Goal: Communication & Community: Answer question/provide support

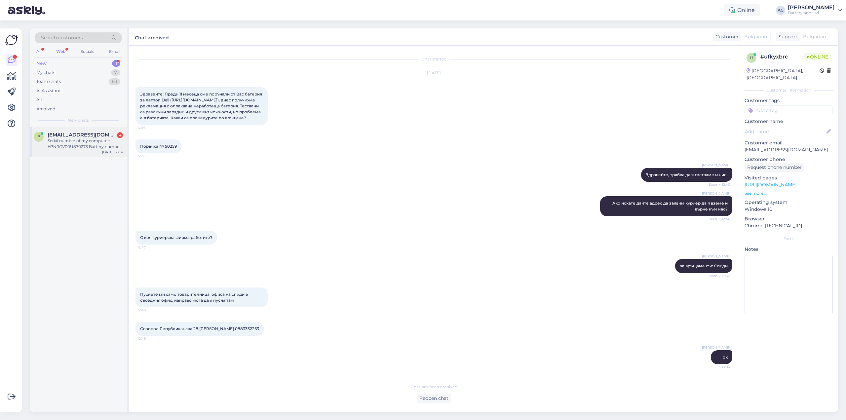
scroll to position [72, 0]
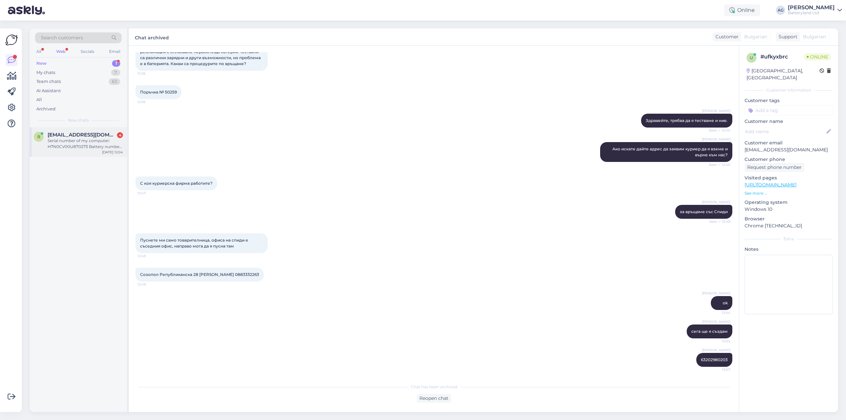
click at [80, 135] on span "[EMAIL_ADDRESS][DOMAIN_NAME]" at bounding box center [82, 135] width 69 height 6
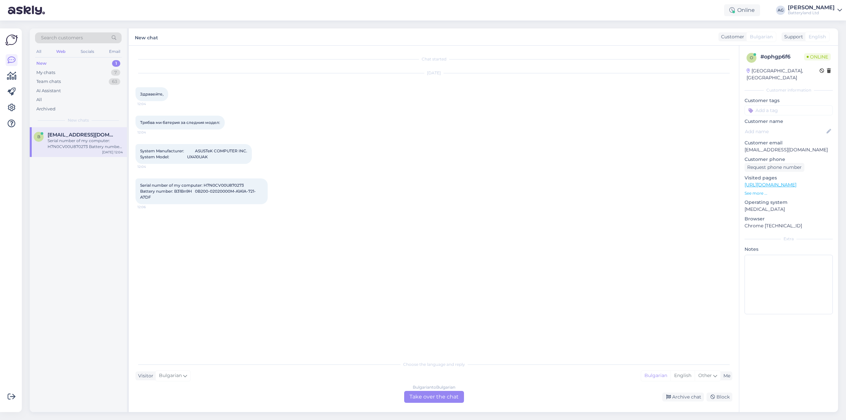
scroll to position [0, 0]
click at [418, 397] on div "Bulgarian to Bulgarian Take over the chat" at bounding box center [434, 397] width 60 height 12
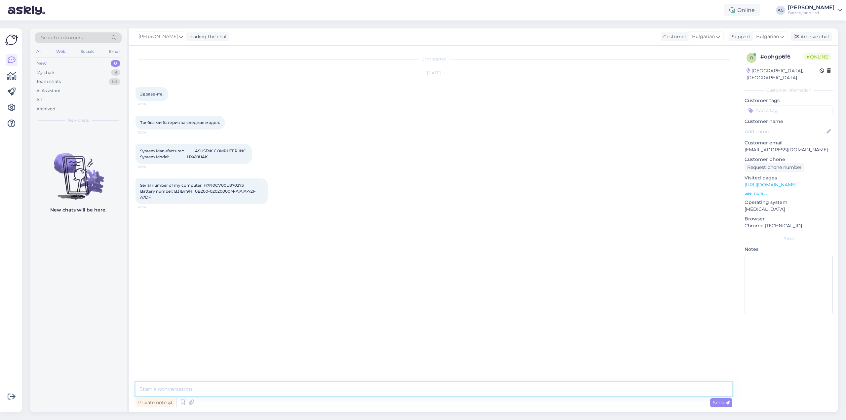
drag, startPoint x: 364, startPoint y: 389, endPoint x: 370, endPoint y: 388, distance: 6.3
click at [364, 389] on textarea at bounding box center [433, 389] width 597 height 14
type textarea "Здравейте"
type textarea "един момент"
click at [179, 192] on span "Serial number of my computer: H7N0CV00U870273 Battery number: B31Bn9H 0B200-020…" at bounding box center [198, 191] width 116 height 17
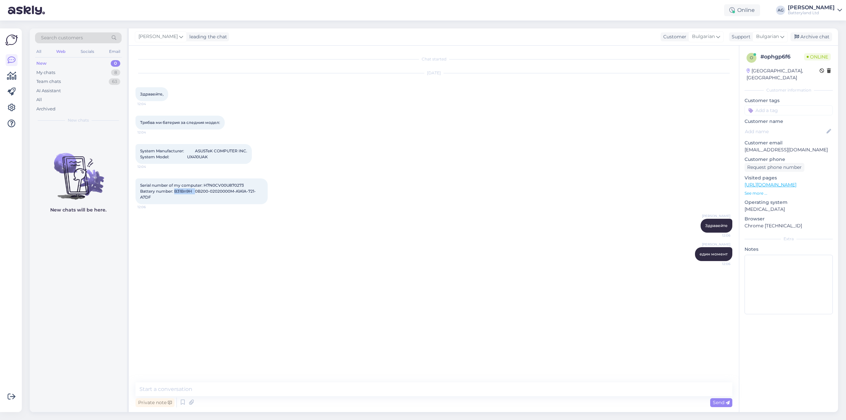
click at [179, 192] on span "Serial number of my computer: H7N0CV00U870273 Battery number: B31Bn9H 0B200-020…" at bounding box center [198, 191] width 116 height 17
copy span "B31Bn9H"
click at [204, 193] on span "Serial number of my computer: H7N0CV00U870273 Battery number: B31Bn9H 0B200-020…" at bounding box center [198, 191] width 116 height 17
click at [252, 389] on textarea at bounding box center [433, 389] width 597 height 14
click at [195, 158] on span "System Manufacturer: ASUSTeK COMPUTER INC. System Model: UX410UAK" at bounding box center [193, 153] width 107 height 11
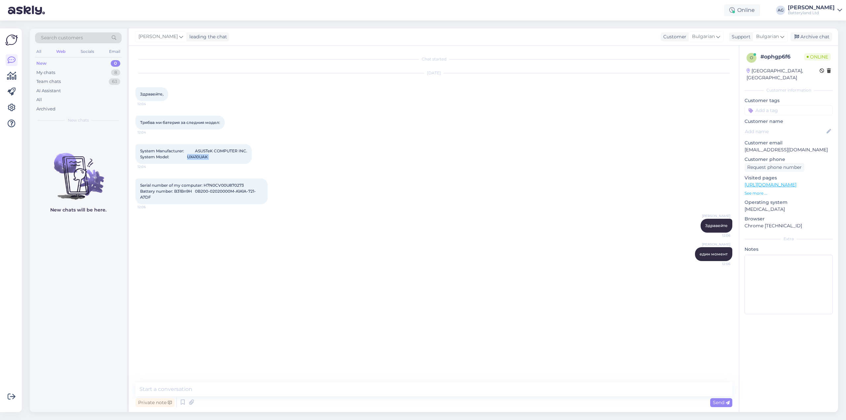
click at [195, 158] on span "System Manufacturer: ASUSTeK COMPUTER INC. System Model: UX410UAK" at bounding box center [193, 153] width 107 height 11
copy div "UX410UAK 12:04"
click at [222, 392] on textarea at bounding box center [433, 389] width 597 height 14
paste textarea "[URL][DOMAIN_NAME]"
type textarea "Според нашата база данни това е батерията за UX410U / UA/ UAK [URL][DOMAIN_NAME]"
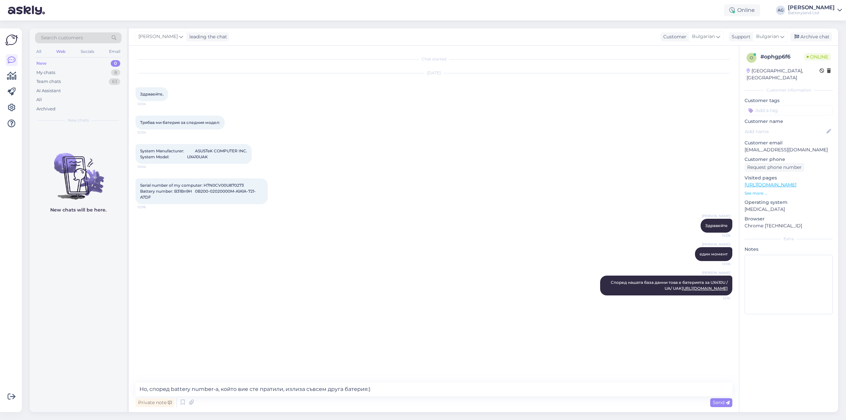
click at [187, 191] on span "Serial number of my computer: H7N0CV00U870273 Battery number: B31Bn9H 0B200-020…" at bounding box center [198, 191] width 116 height 17
copy span "B31Bn9H"
click at [381, 387] on textarea "Но, според battery number-a, който вие сте пратили, излиза съвсем друга батерия…" at bounding box center [433, 389] width 597 height 14
paste textarea "B31Bn9H"
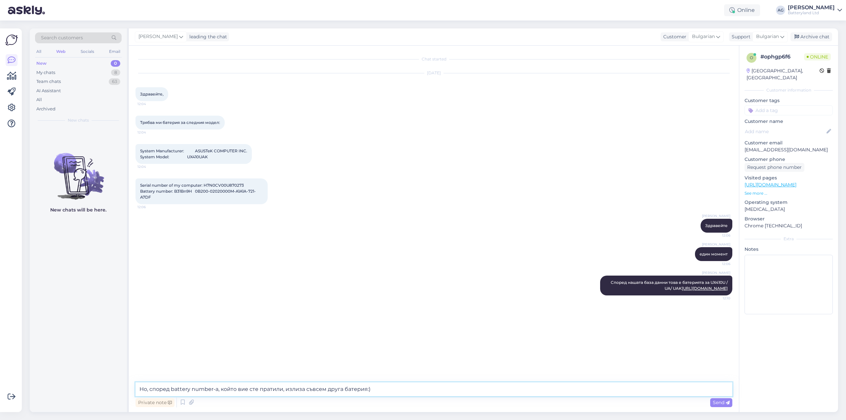
type textarea "Но, според battery number-a, който вие сте пратили, излиза съвсем друга батерия…"
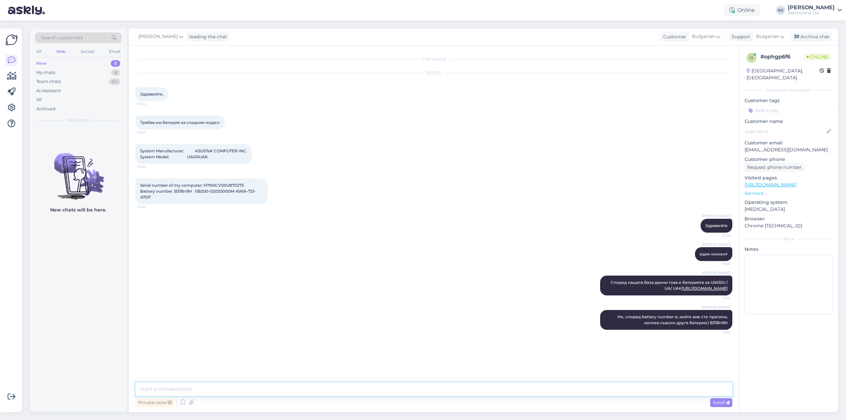
click at [401, 386] on textarea at bounding box center [433, 389] width 597 height 14
paste textarea "[URL][DOMAIN_NAME]"
type textarea "[URL][DOMAIN_NAME]"
drag, startPoint x: 705, startPoint y: 280, endPoint x: 719, endPoint y: 281, distance: 14.6
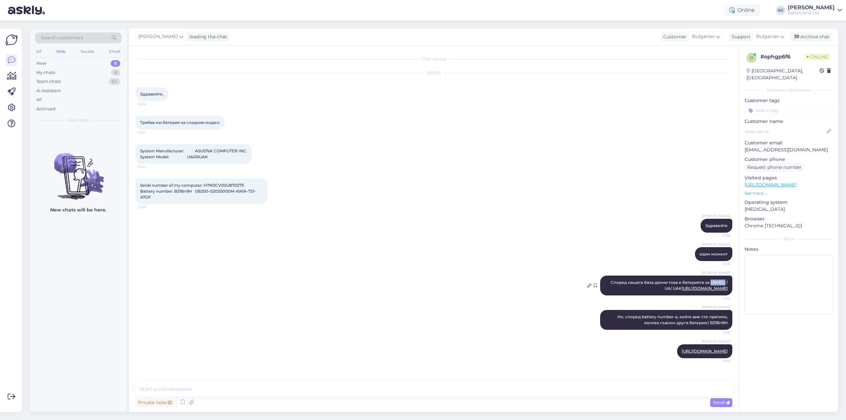
click at [719, 281] on span "Според нашата база данни това е батерията за UX410U / UA/ UAK [URL][DOMAIN_NAME]" at bounding box center [669, 285] width 118 height 11
copy span "UX410U"
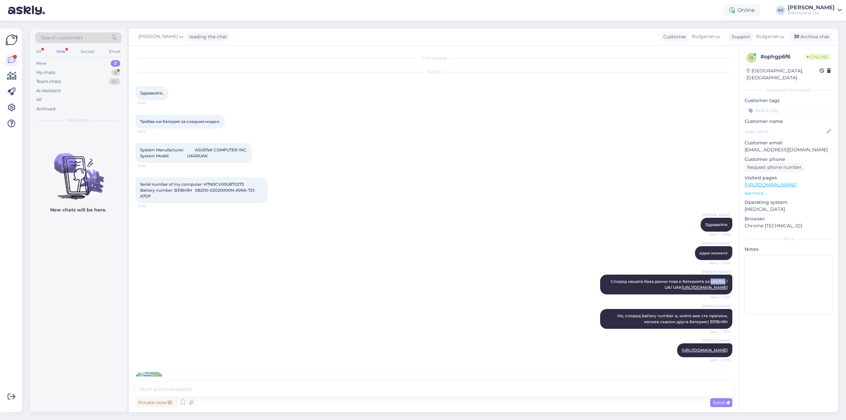
scroll to position [43, 0]
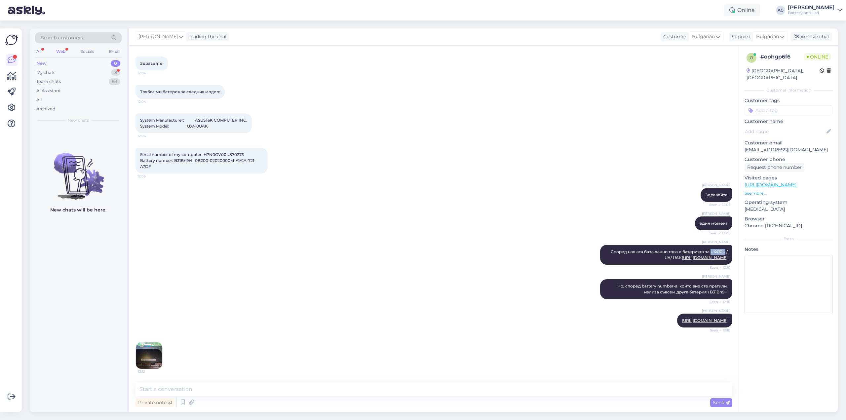
click at [151, 350] on img at bounding box center [149, 355] width 26 height 26
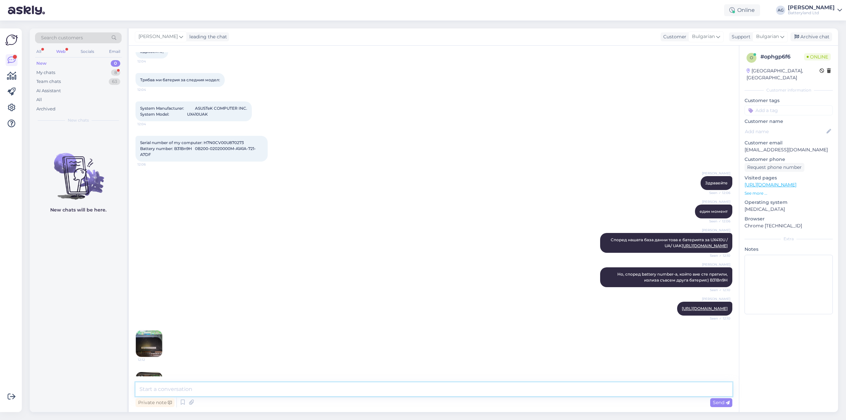
click at [231, 392] on textarea at bounding box center [433, 389] width 597 height 14
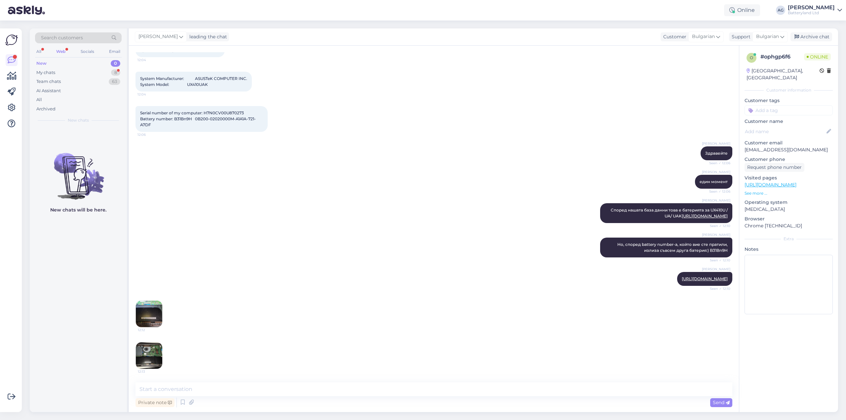
click at [153, 357] on img at bounding box center [149, 355] width 26 height 26
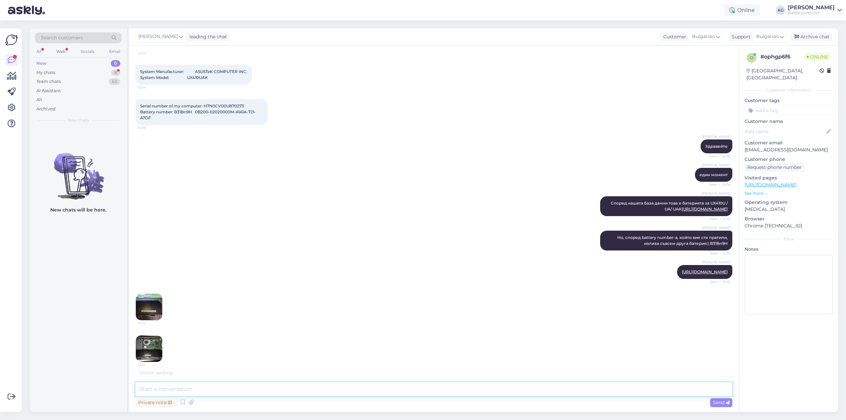
click at [272, 391] on textarea at bounding box center [433, 389] width 597 height 14
type textarea "П"
type textarea "[PERSON_NAME]"
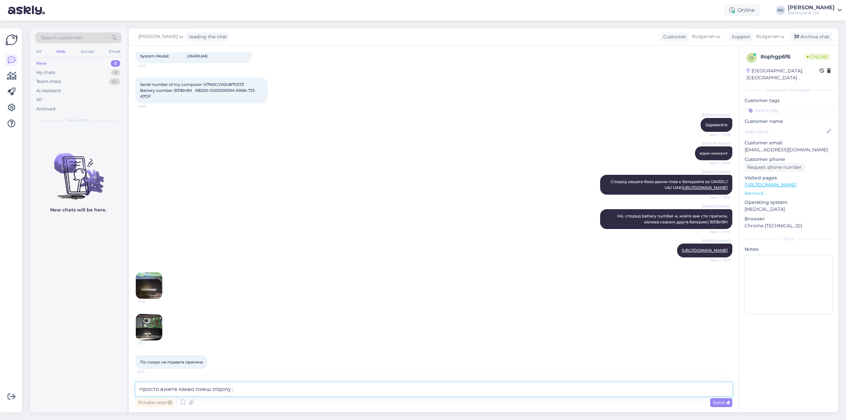
type textarea "просто вижте какво пиеш отдолу :)"
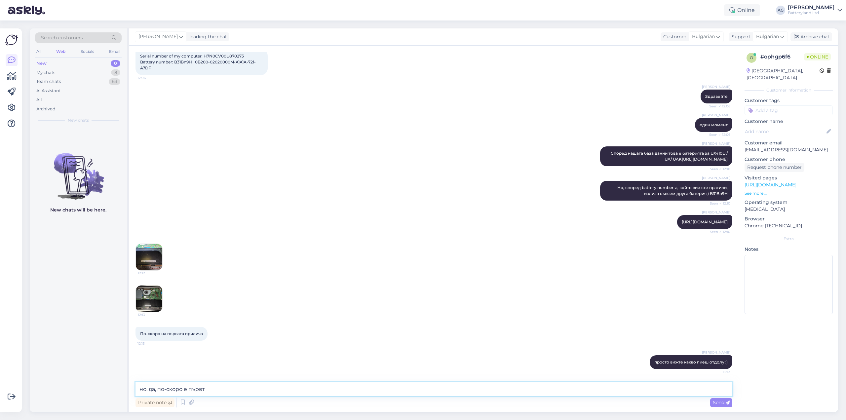
type textarea "но, да, по-скоро е първта"
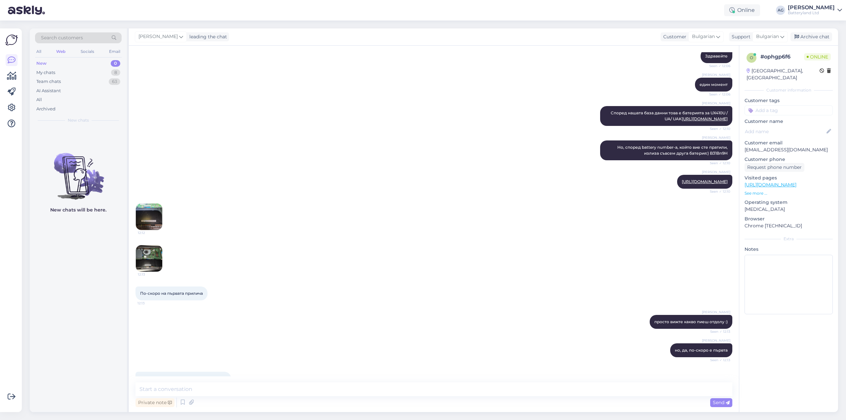
scroll to position [0, 0]
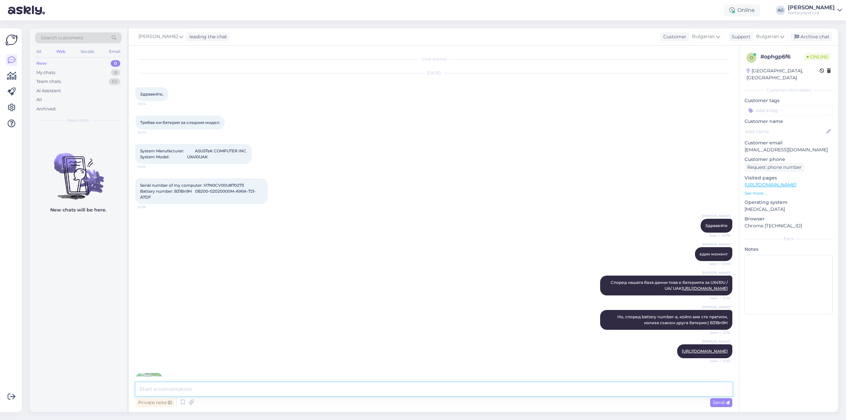
click at [205, 390] on textarea at bounding box center [433, 389] width 597 height 14
type textarea "Да, разбира се. Имате 30 дни, в които можете да я върнете."
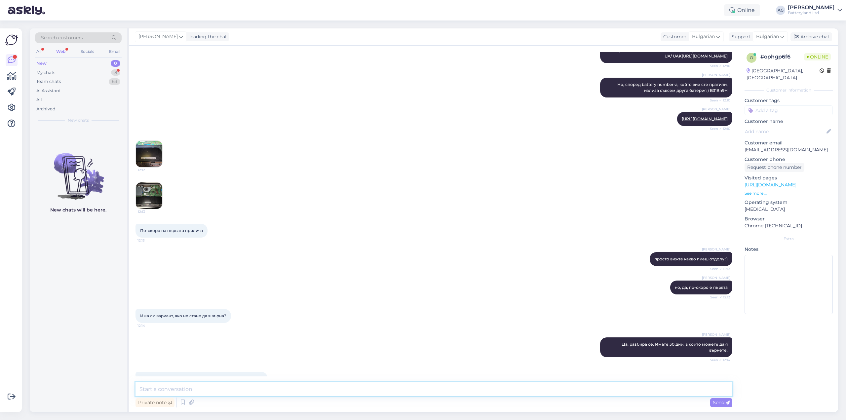
scroll to position [267, 0]
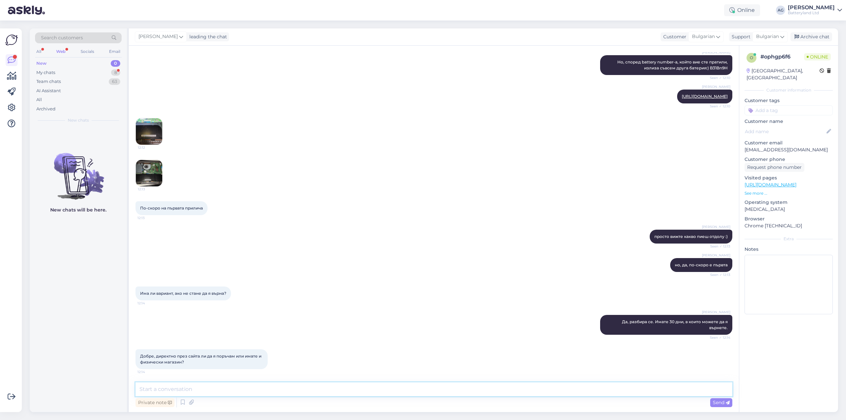
click at [253, 392] on textarea at bounding box center [433, 389] width 597 height 14
type textarea "Имам физически магазин, но при всички положения първо поръчайте през сайта. Ако…"
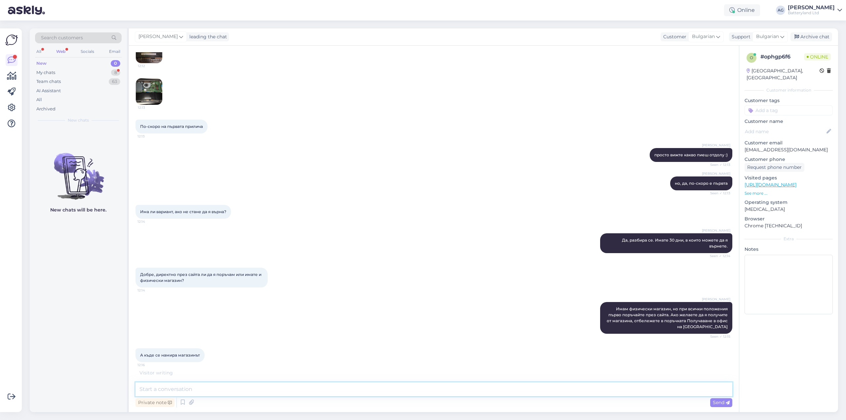
scroll to position [348, 0]
click at [226, 385] on textarea at bounding box center [433, 389] width 597 height 14
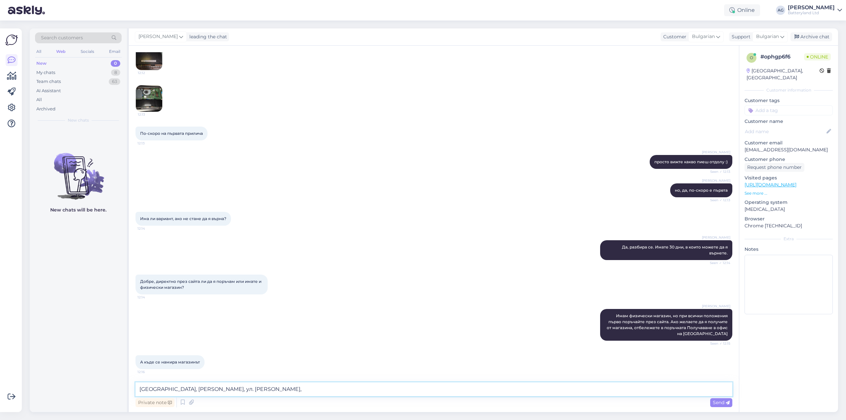
type textarea "[GEOGRAPHIC_DATA], [PERSON_NAME], ул. [PERSON_NAME], 9"
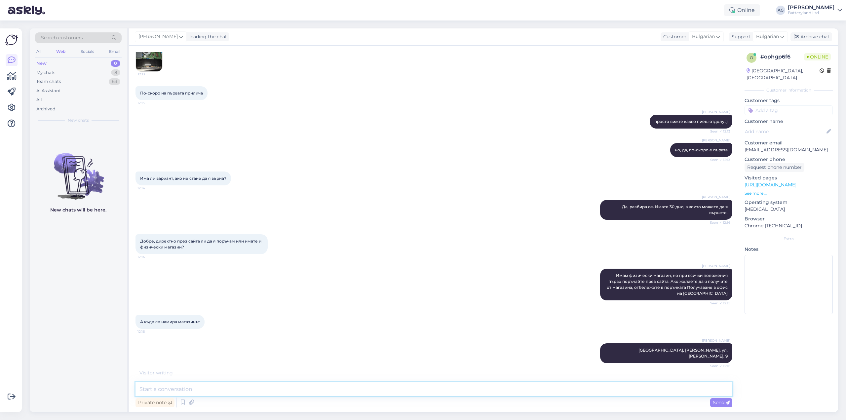
scroll to position [398, 0]
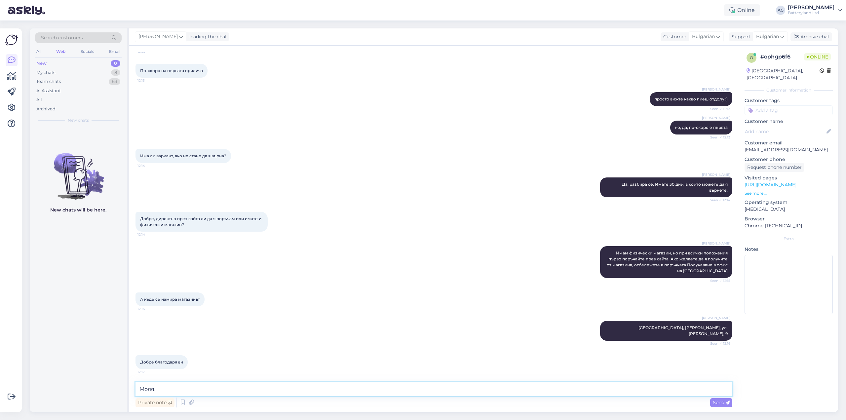
type textarea "Моля"
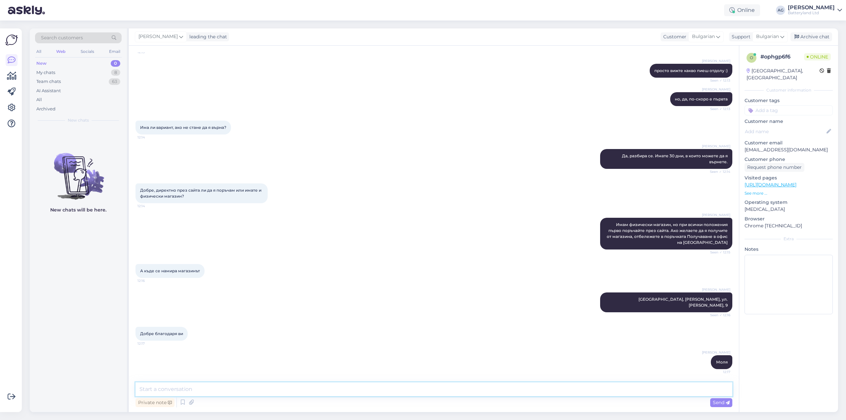
click at [453, 392] on textarea at bounding box center [433, 389] width 597 height 14
type textarea "[PERSON_NAME]"
click at [811, 35] on div "Archive chat" at bounding box center [811, 36] width 42 height 9
